Goal: Information Seeking & Learning: Learn about a topic

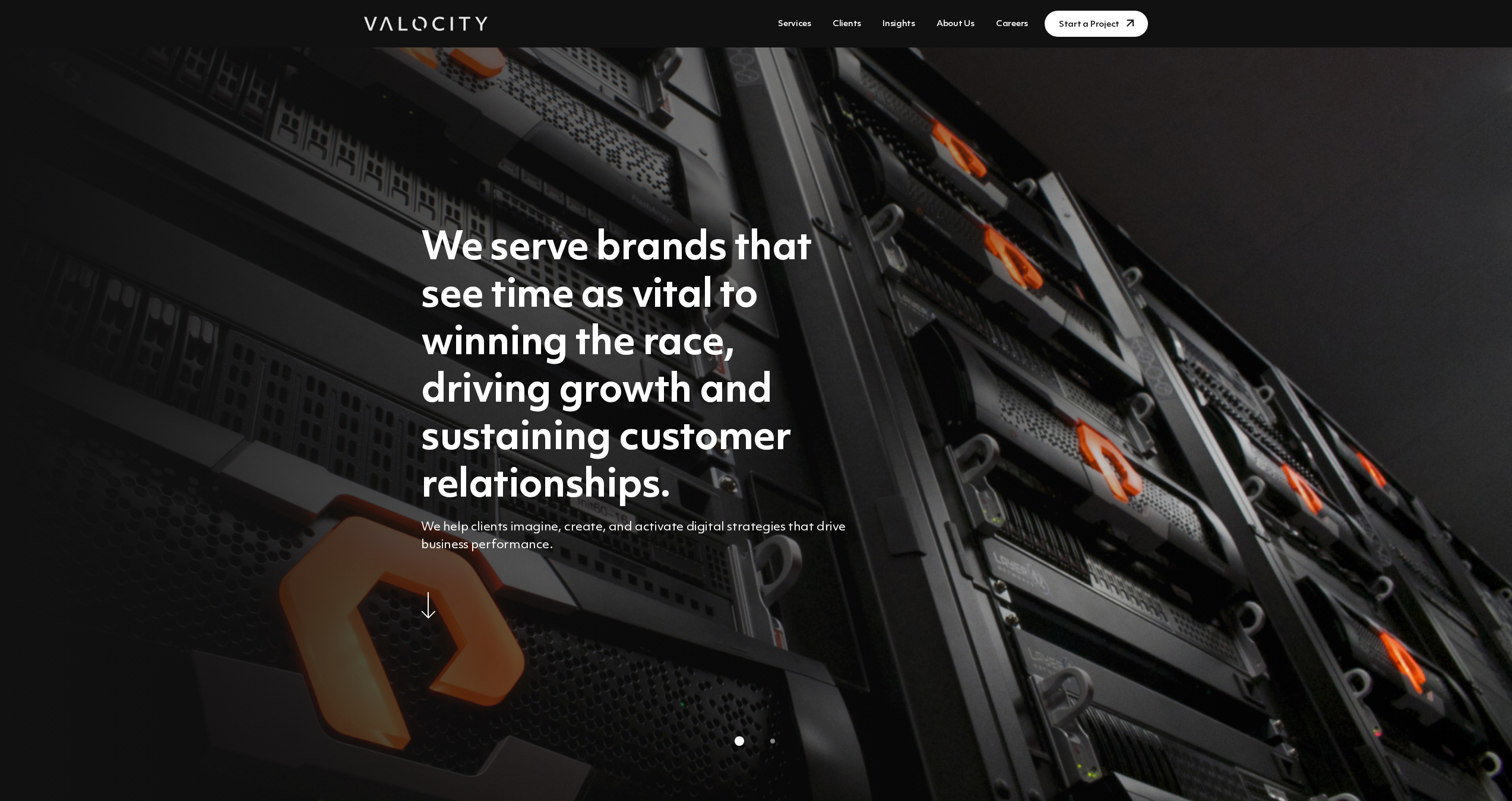
click at [807, 23] on link "Services" at bounding box center [794, 24] width 43 height 22
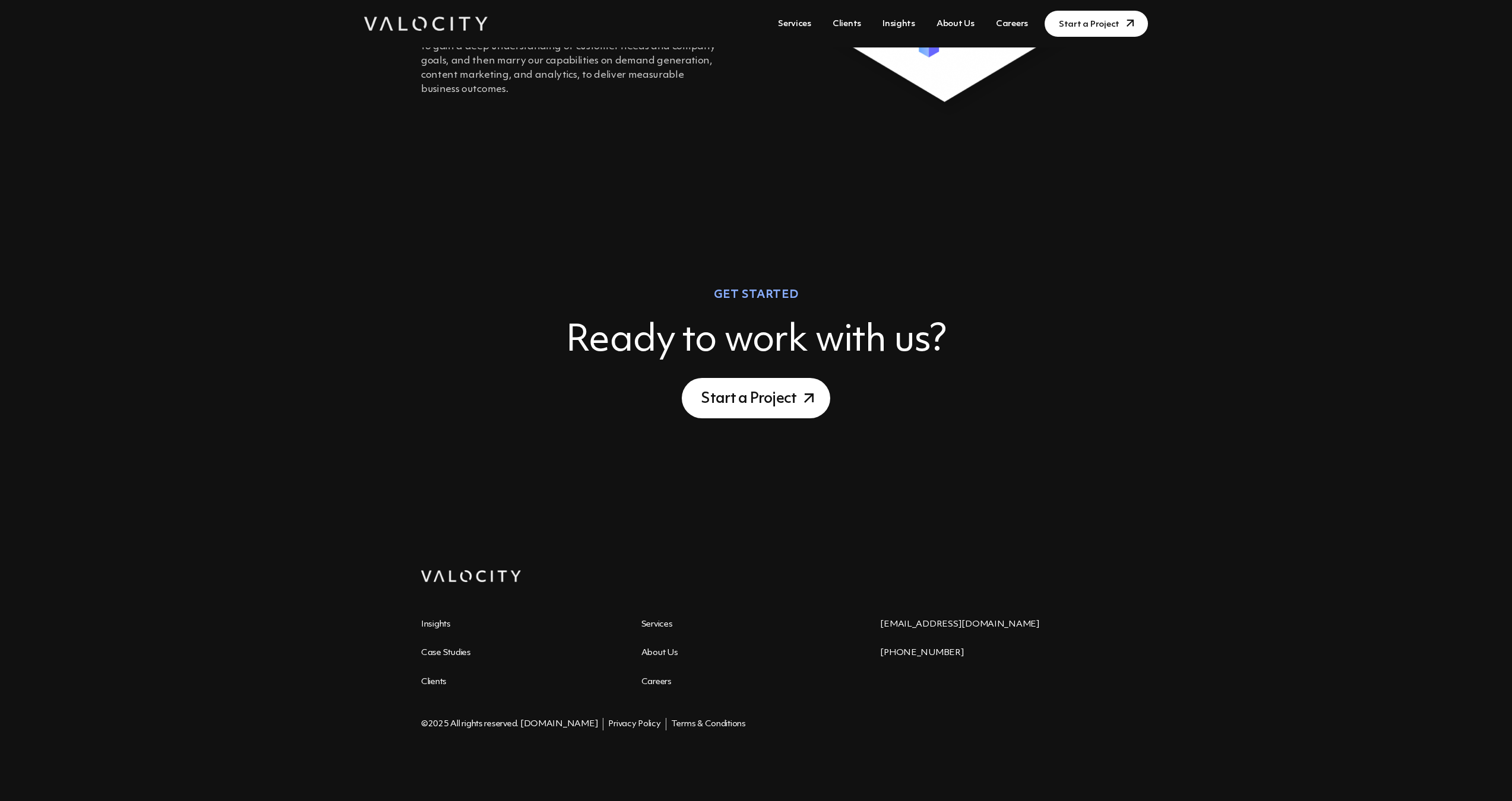
scroll to position [2069, 0]
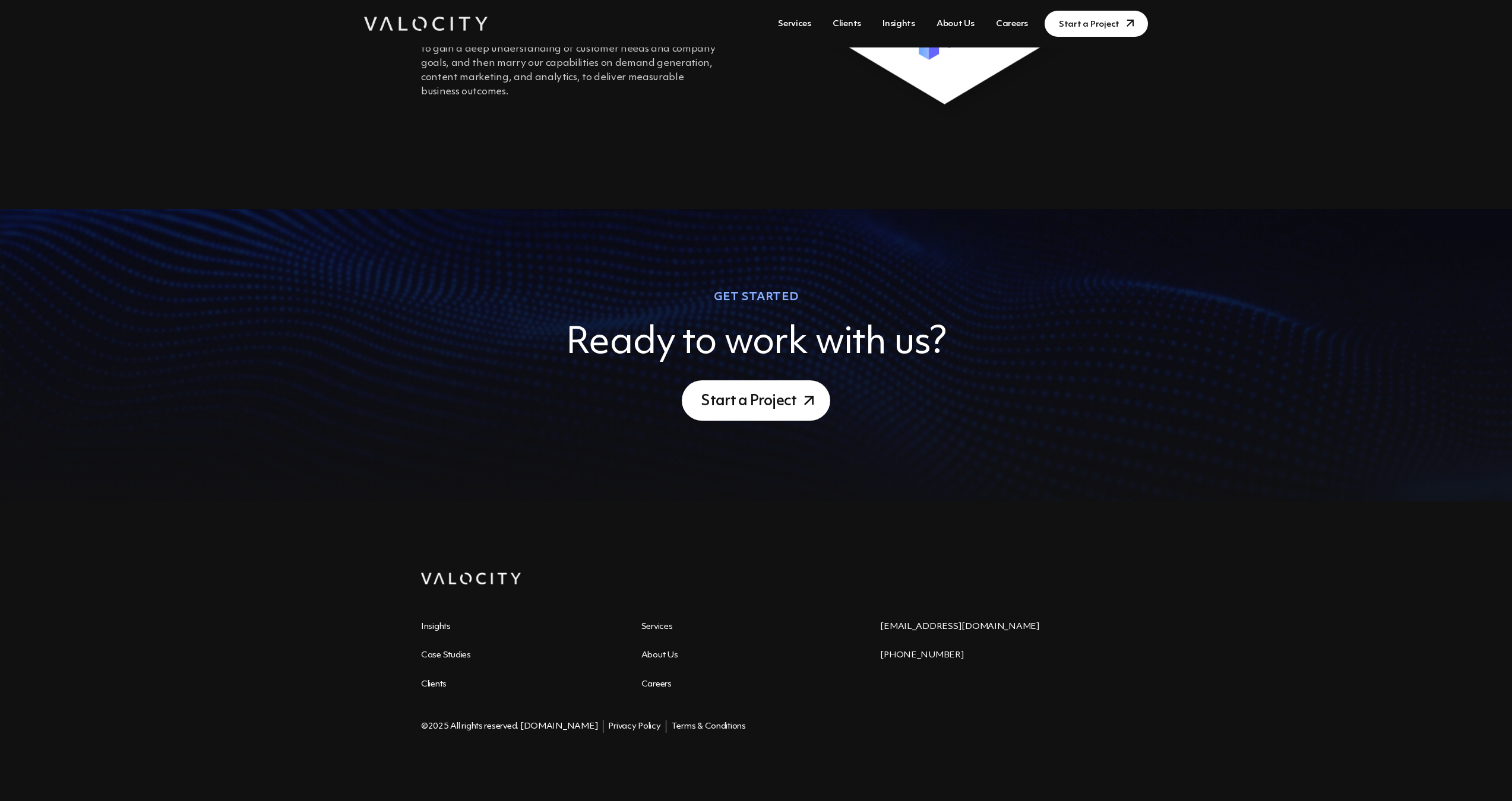
click at [854, 27] on link "Clients" at bounding box center [847, 24] width 38 height 22
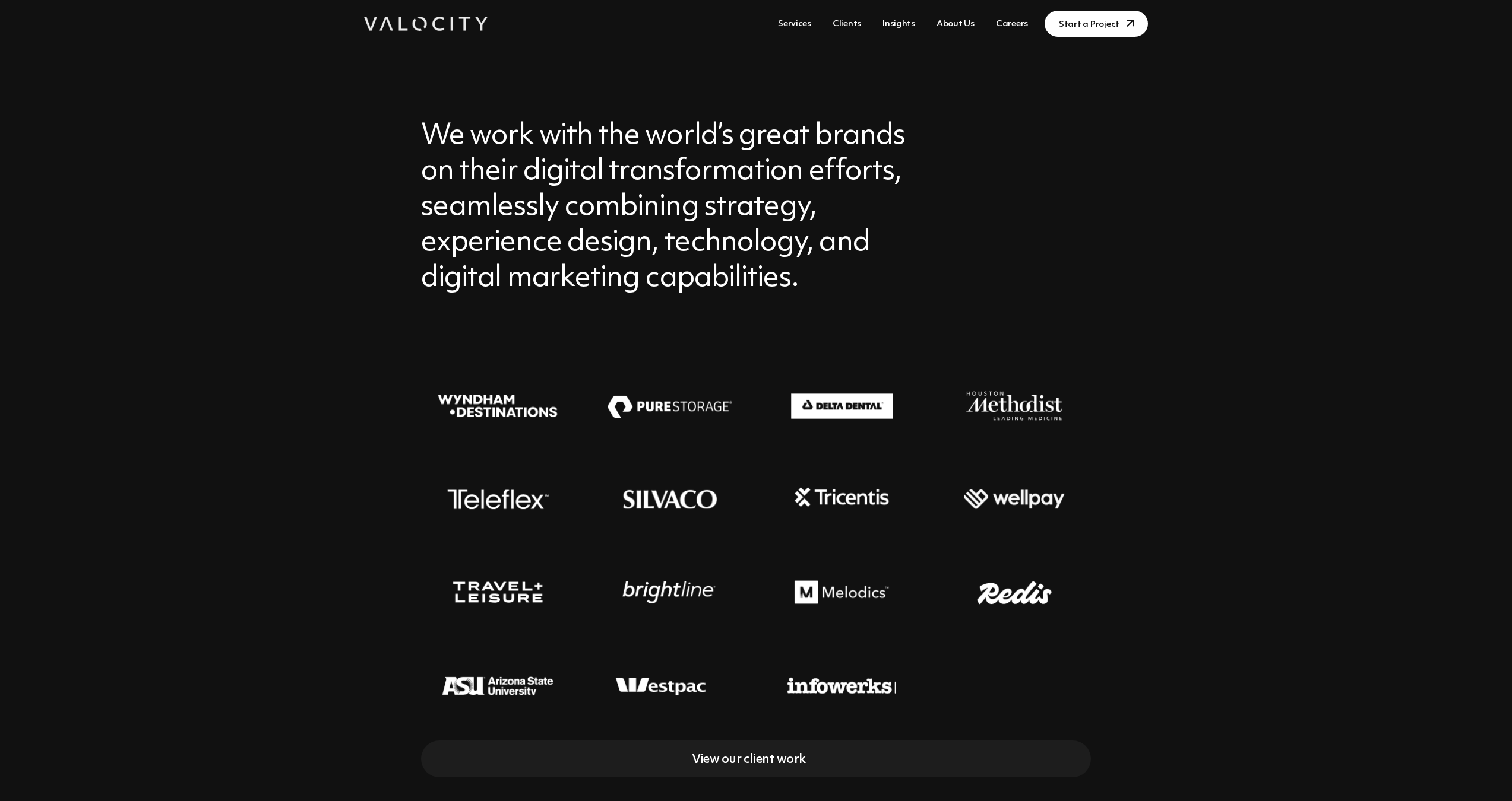
click at [967, 27] on link "About Us" at bounding box center [955, 24] width 47 height 22
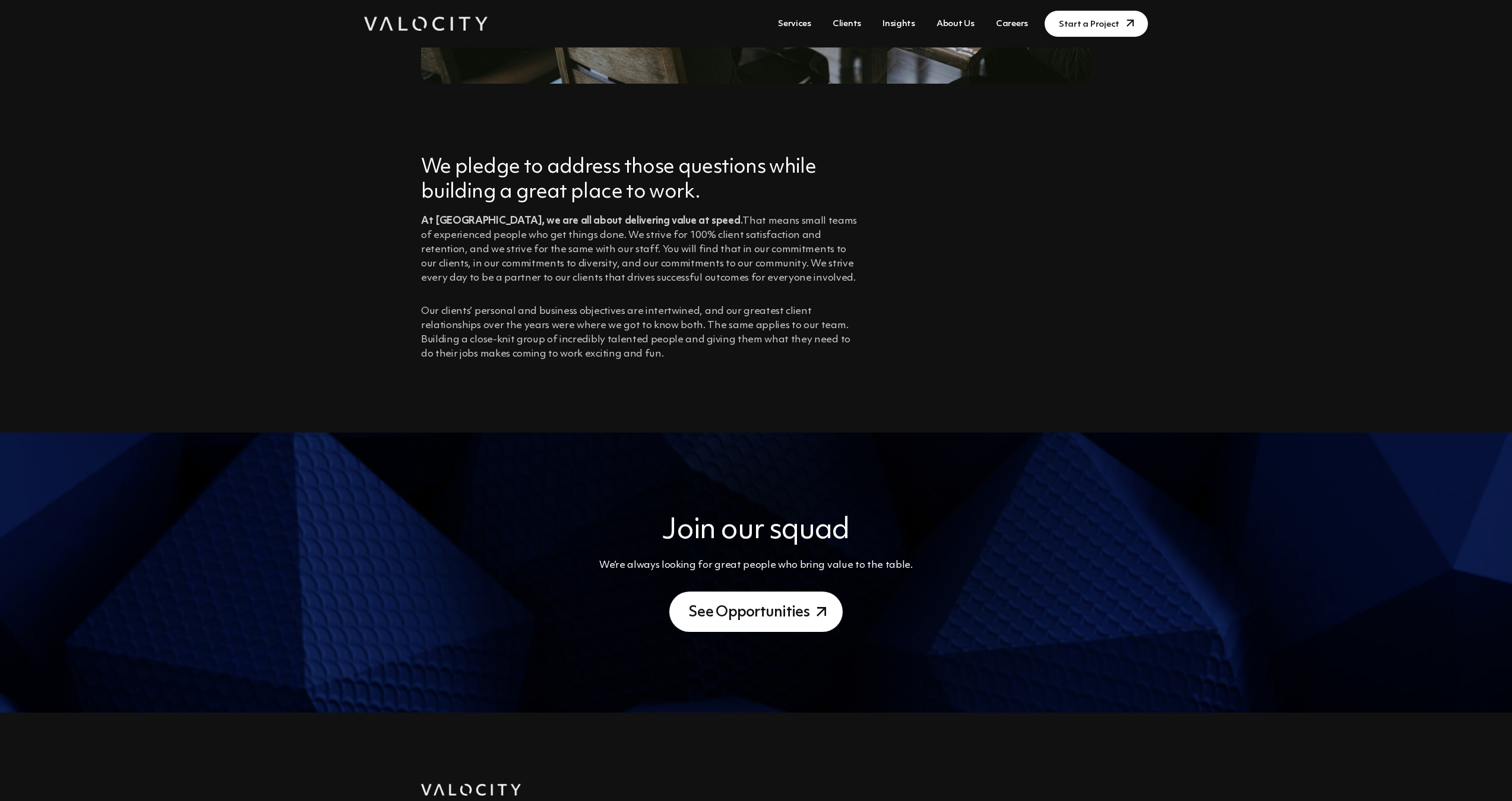
scroll to position [1173, 0]
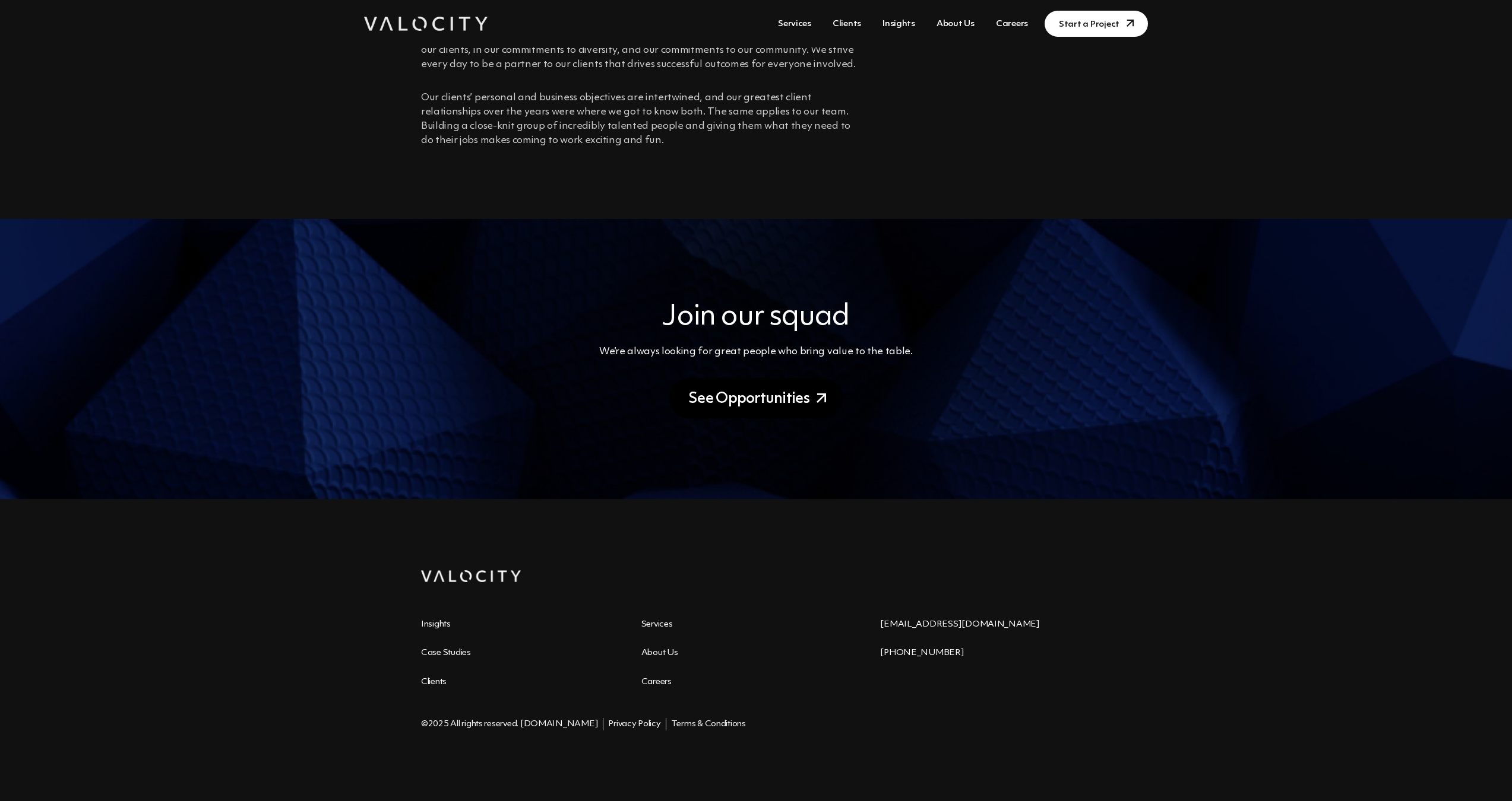
click at [786, 396] on link "See Opportunities" at bounding box center [756, 398] width 173 height 41
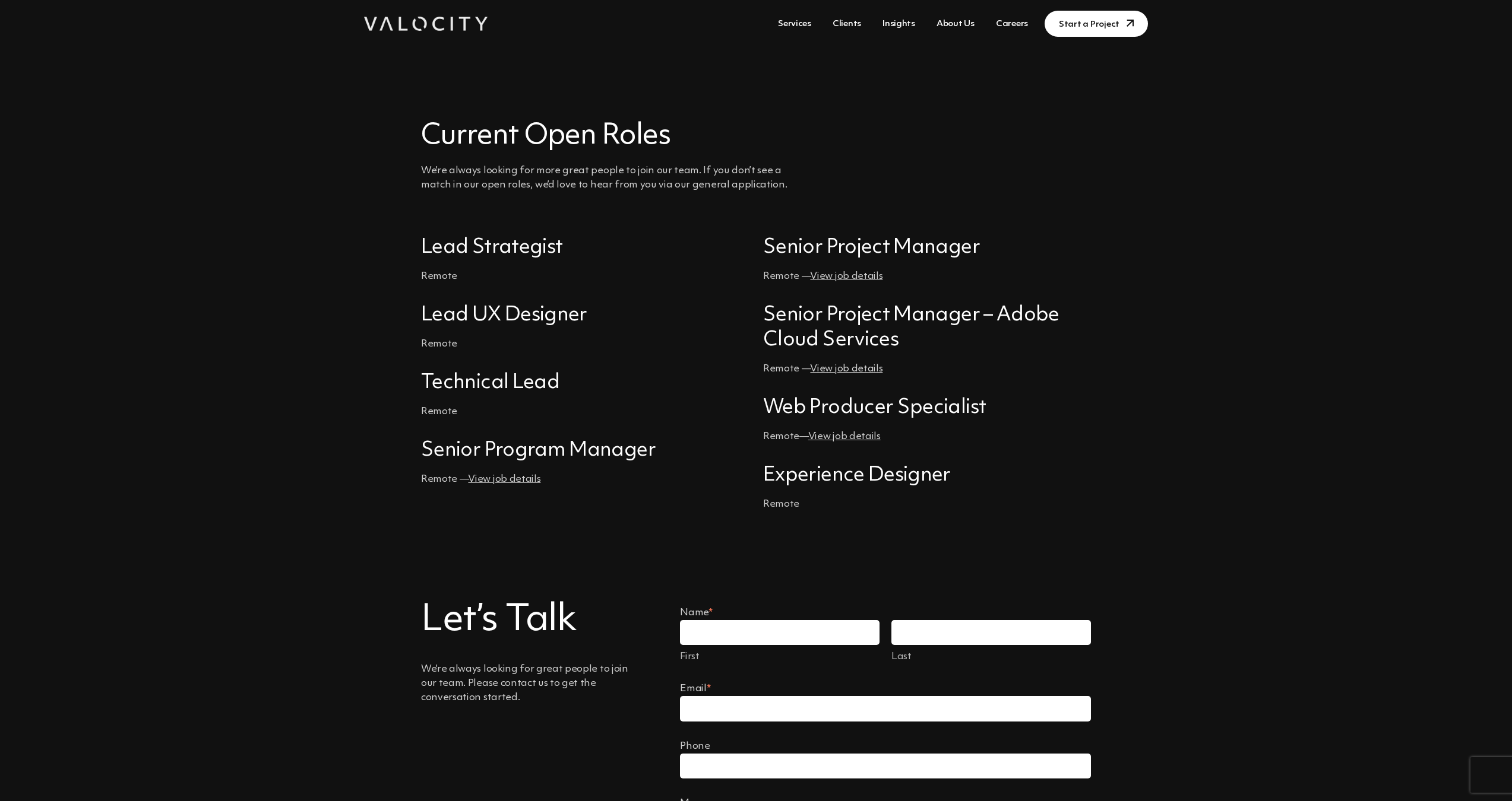
scroll to position [362, 0]
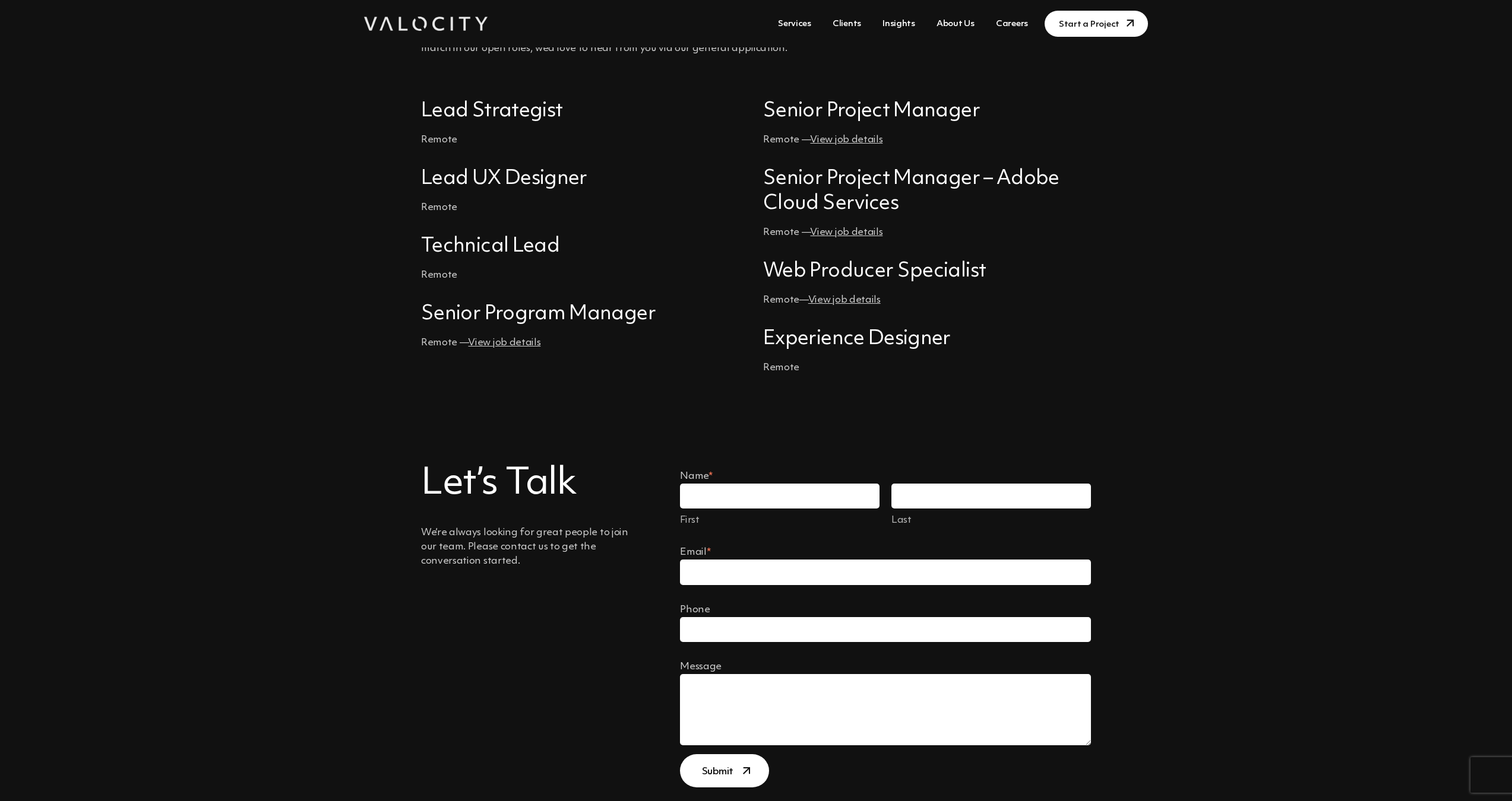
click at [857, 138] on link "View job details" at bounding box center [846, 140] width 73 height 10
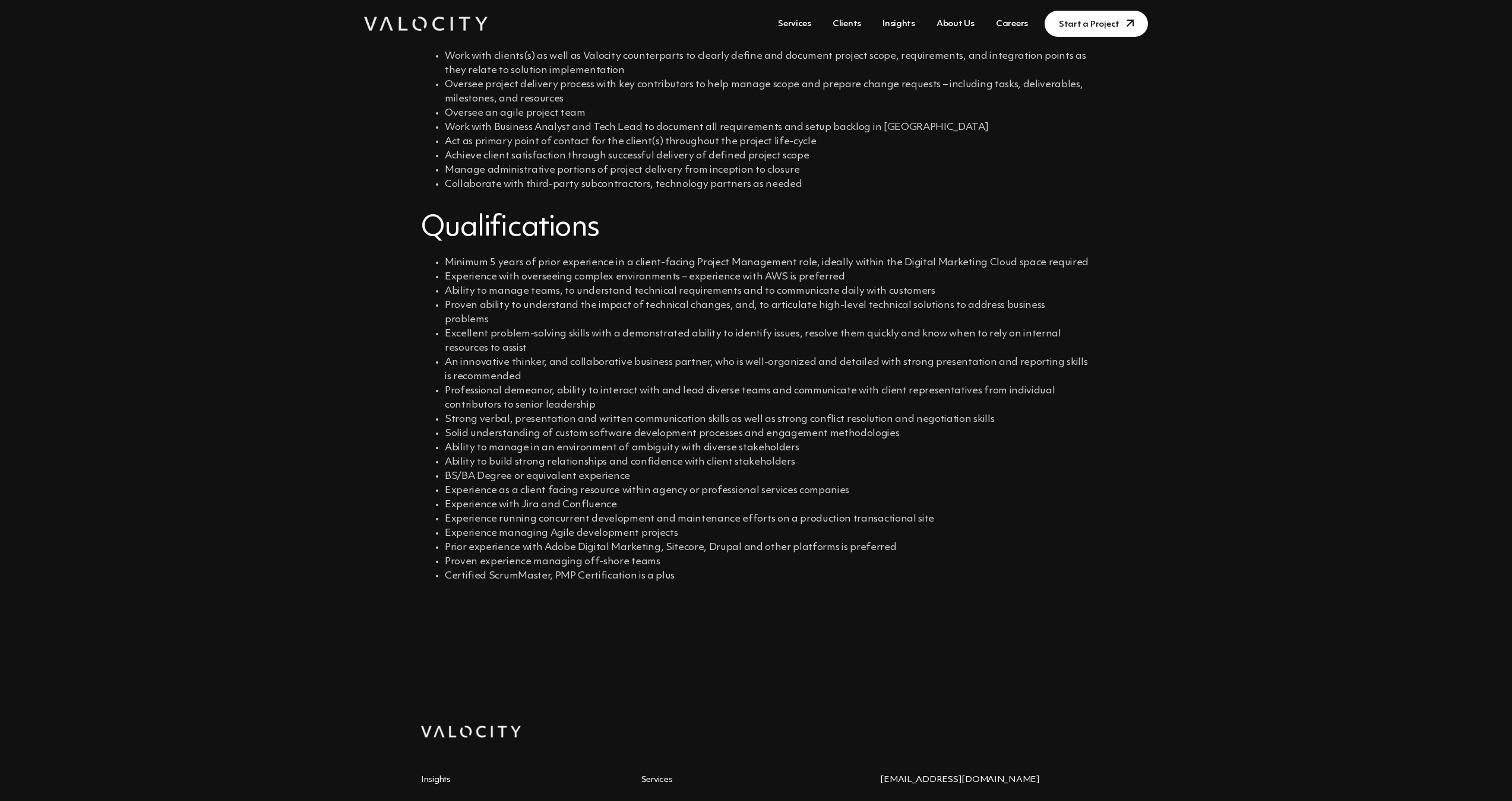
scroll to position [441, 0]
